Goal: Information Seeking & Learning: Learn about a topic

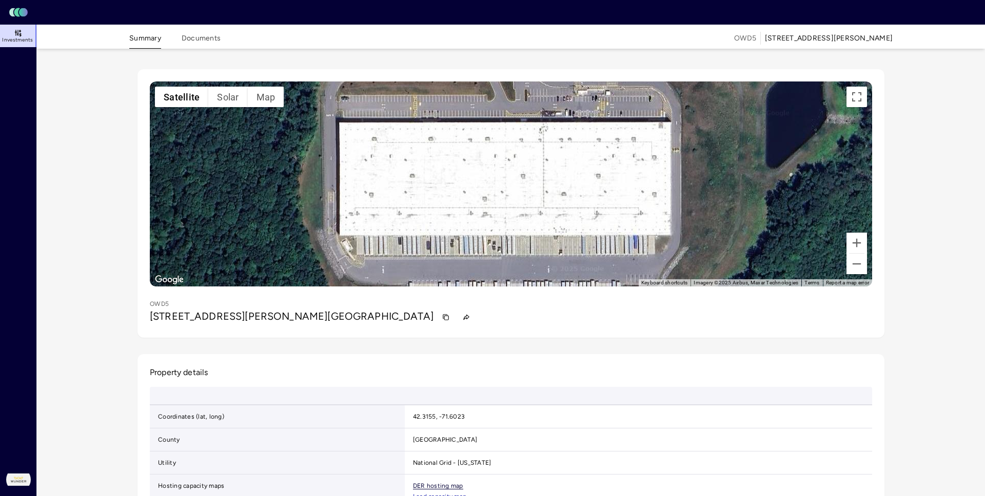
click at [413, 483] on link "DER hosting map" at bounding box center [438, 486] width 50 height 7
click at [413, 494] on link "Load capacity map" at bounding box center [439, 497] width 53 height 7
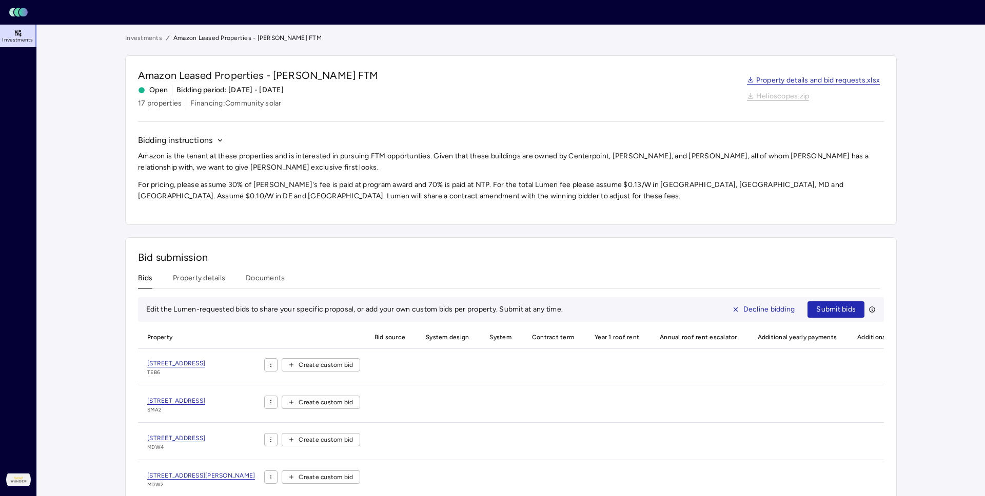
scroll to position [63, 0]
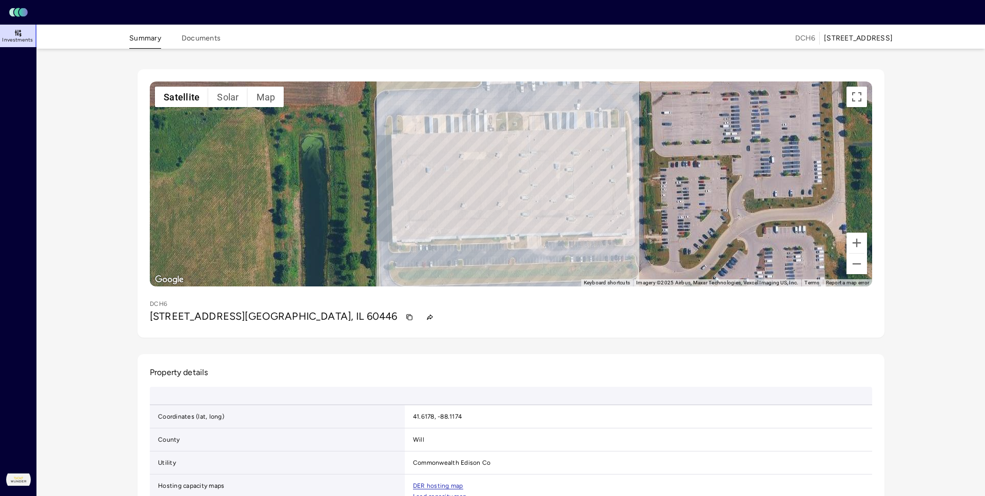
scroll to position [21, 0]
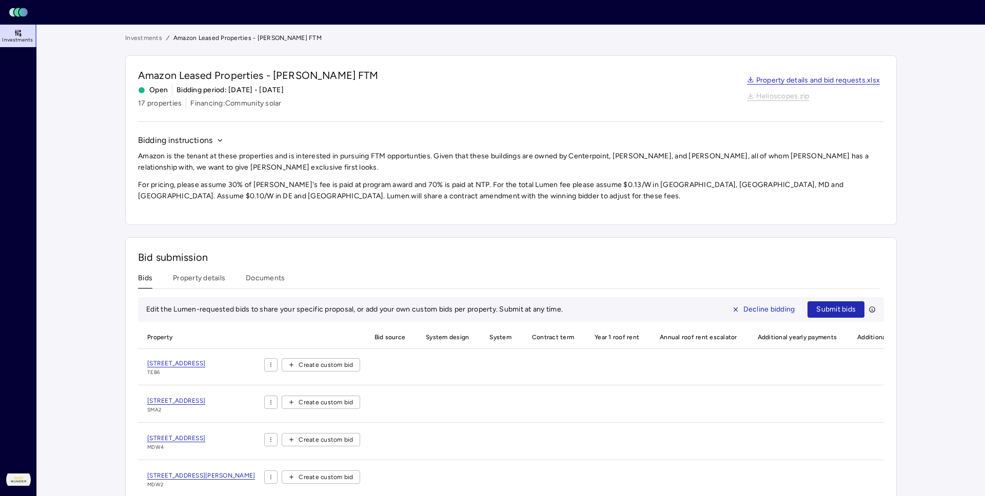
scroll to position [63, 0]
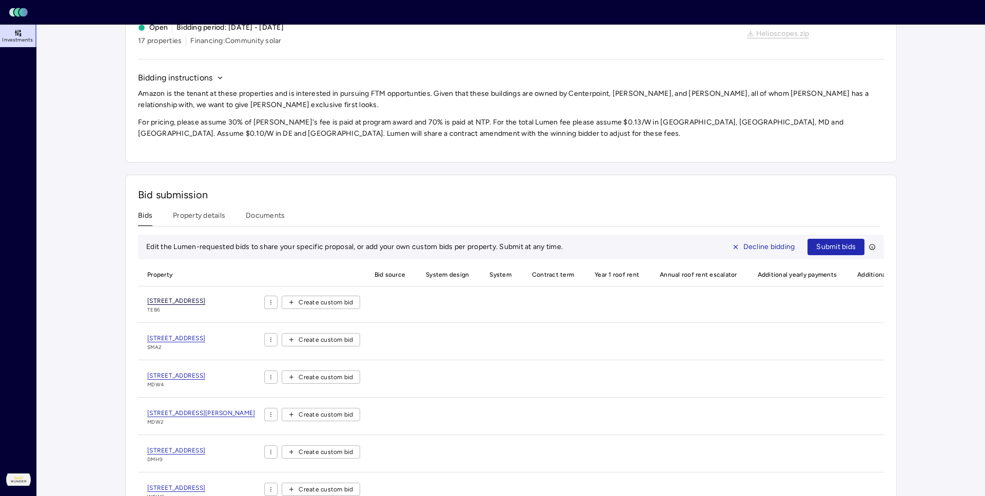
click at [147, 297] on span "[STREET_ADDRESS]" at bounding box center [176, 301] width 58 height 8
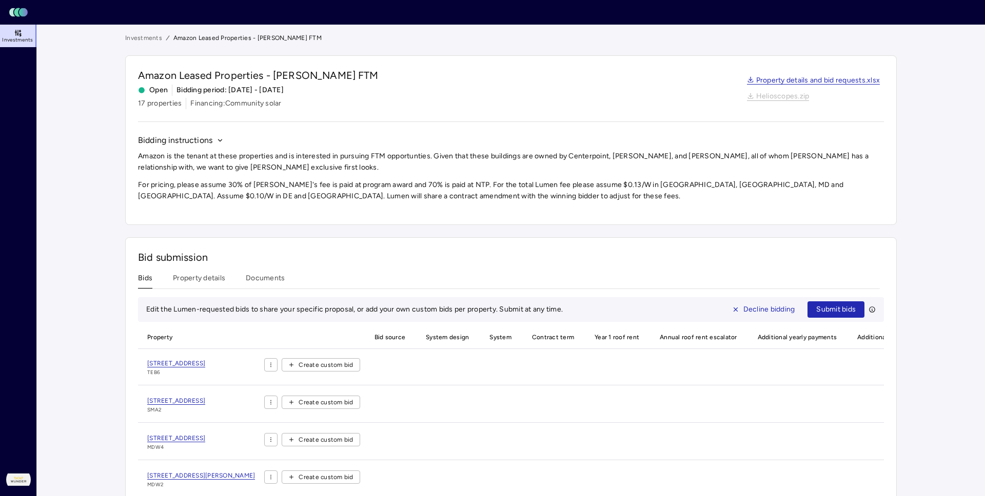
scroll to position [63, 0]
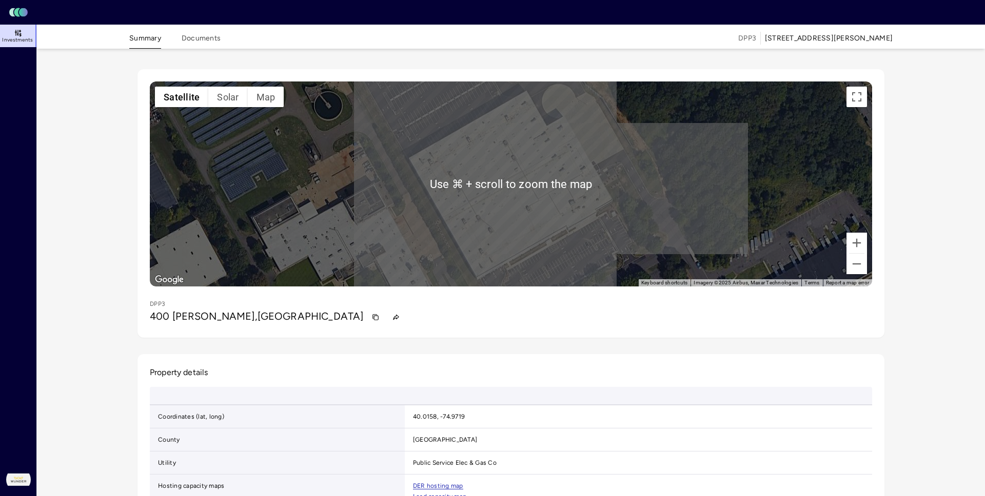
scroll to position [21, 0]
